Goal: Feedback & Contribution: Leave review/rating

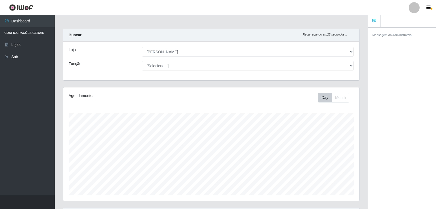
select select "523"
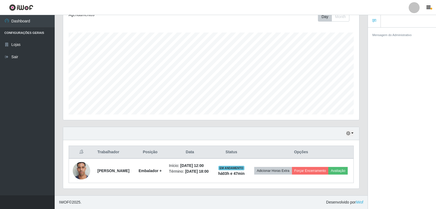
scroll to position [114, 296]
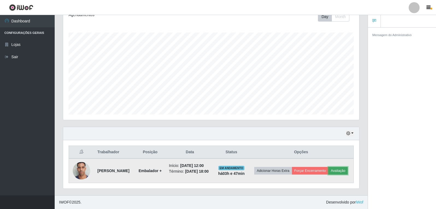
click at [329, 171] on button "Avaliação" at bounding box center [338, 171] width 19 height 8
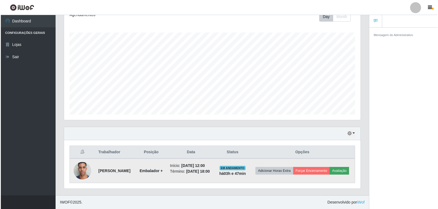
scroll to position [114, 294]
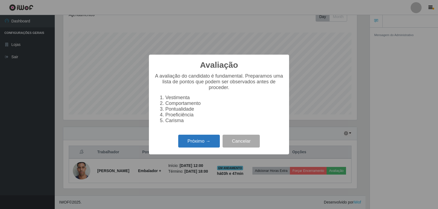
click at [205, 146] on button "Próximo →" at bounding box center [199, 141] width 42 height 13
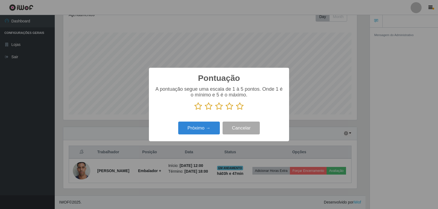
click at [237, 108] on icon at bounding box center [240, 106] width 8 height 8
click at [236, 111] on input "radio" at bounding box center [236, 111] width 0 height 0
click at [193, 130] on button "Próximo →" at bounding box center [199, 128] width 42 height 13
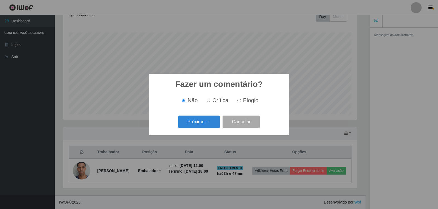
click at [239, 101] on label "Elogio" at bounding box center [246, 100] width 23 height 6
click at [239, 101] on input "Elogio" at bounding box center [239, 101] width 4 height 4
radio input "true"
click at [205, 118] on button "Próximo →" at bounding box center [199, 122] width 42 height 13
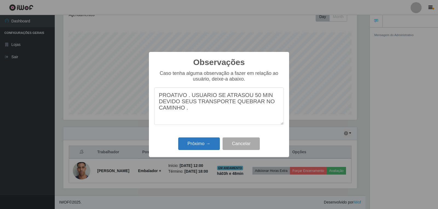
type textarea "PROATIVO . USUARIO SE ATRASOU 50 MIN DEVIDO SEUS TRANSPORTE QUEBRAR NO CAMINHO ."
click at [192, 140] on button "Próximo →" at bounding box center [199, 144] width 42 height 13
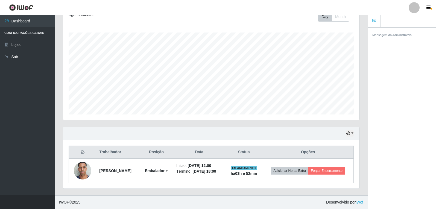
scroll to position [81, 0]
